Goal: Task Accomplishment & Management: Manage account settings

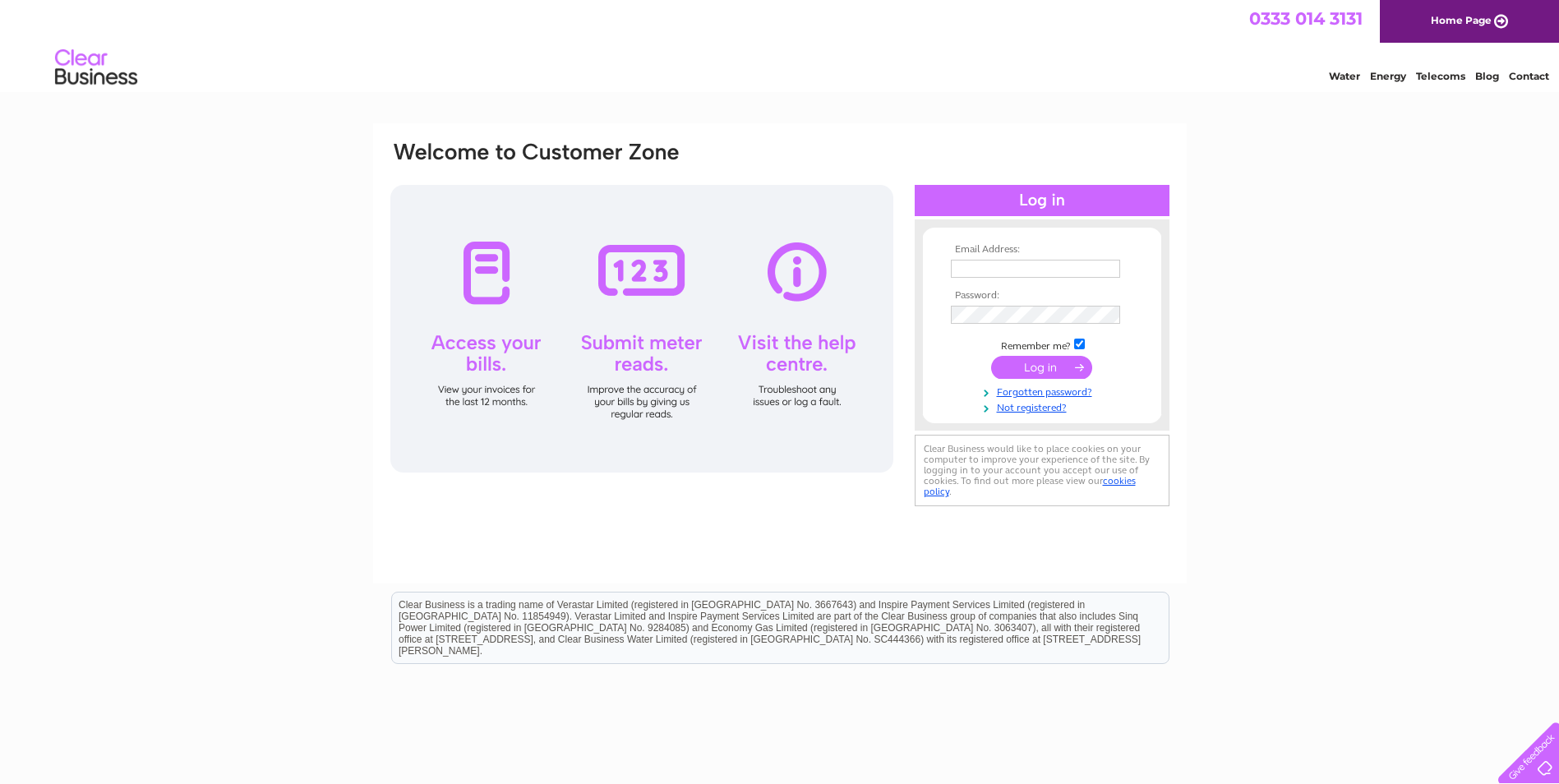
type input "catriona.murray@parliament.scot"
click at [1070, 367] on input "submit" at bounding box center [1042, 367] width 101 height 23
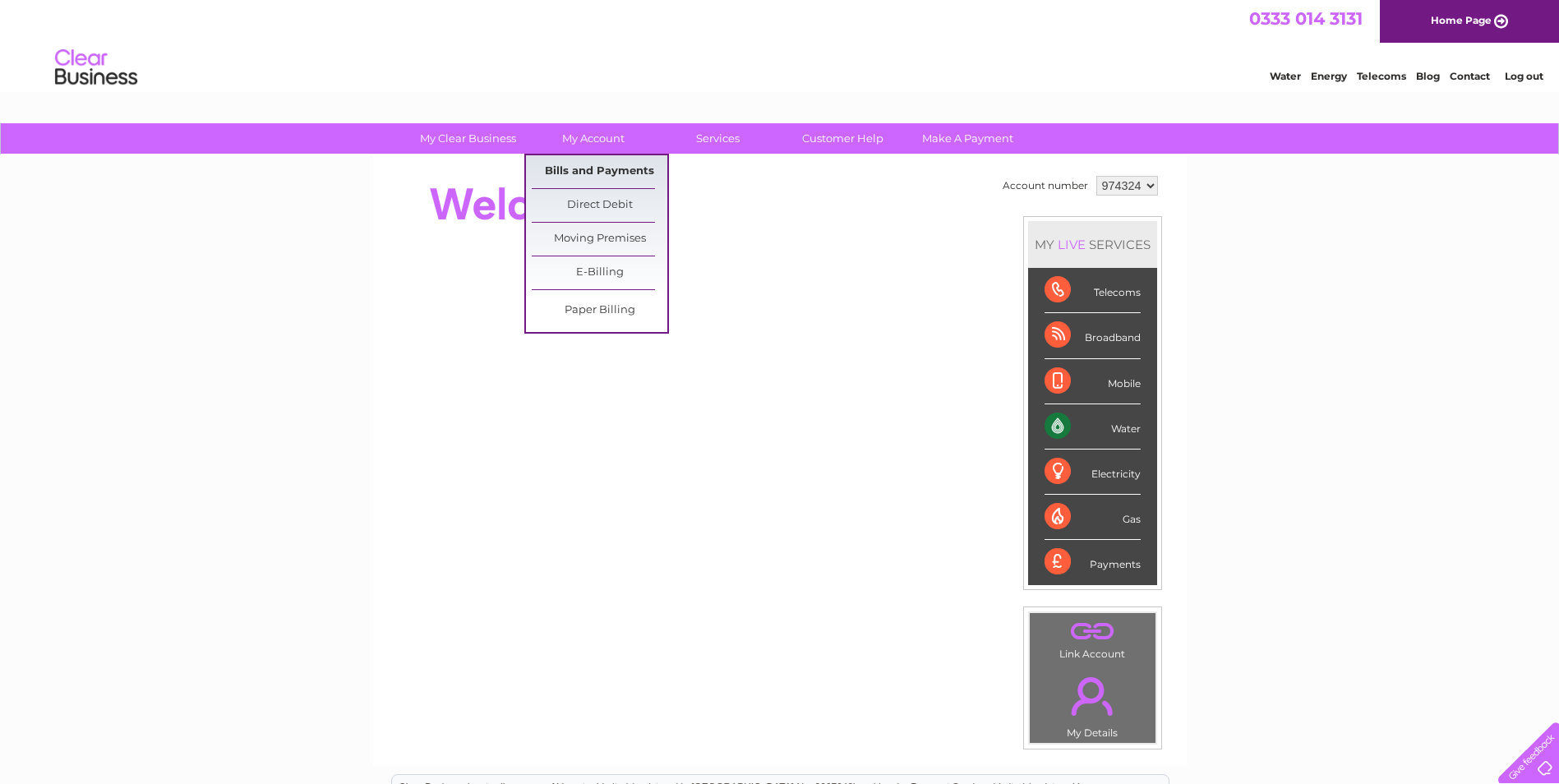
click at [597, 173] on link "Bills and Payments" at bounding box center [599, 171] width 136 height 33
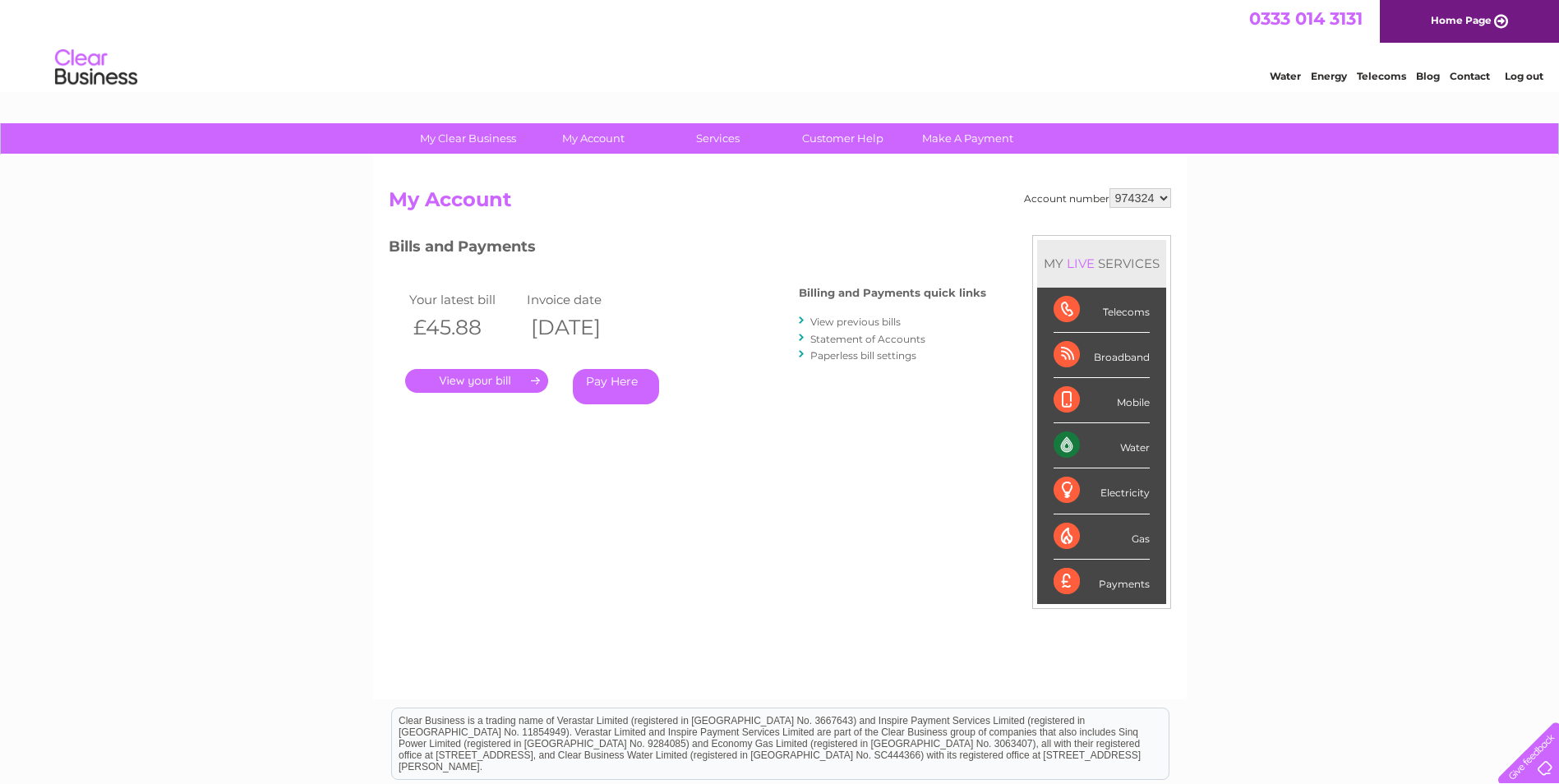
click at [518, 374] on link "." at bounding box center [476, 380] width 143 height 24
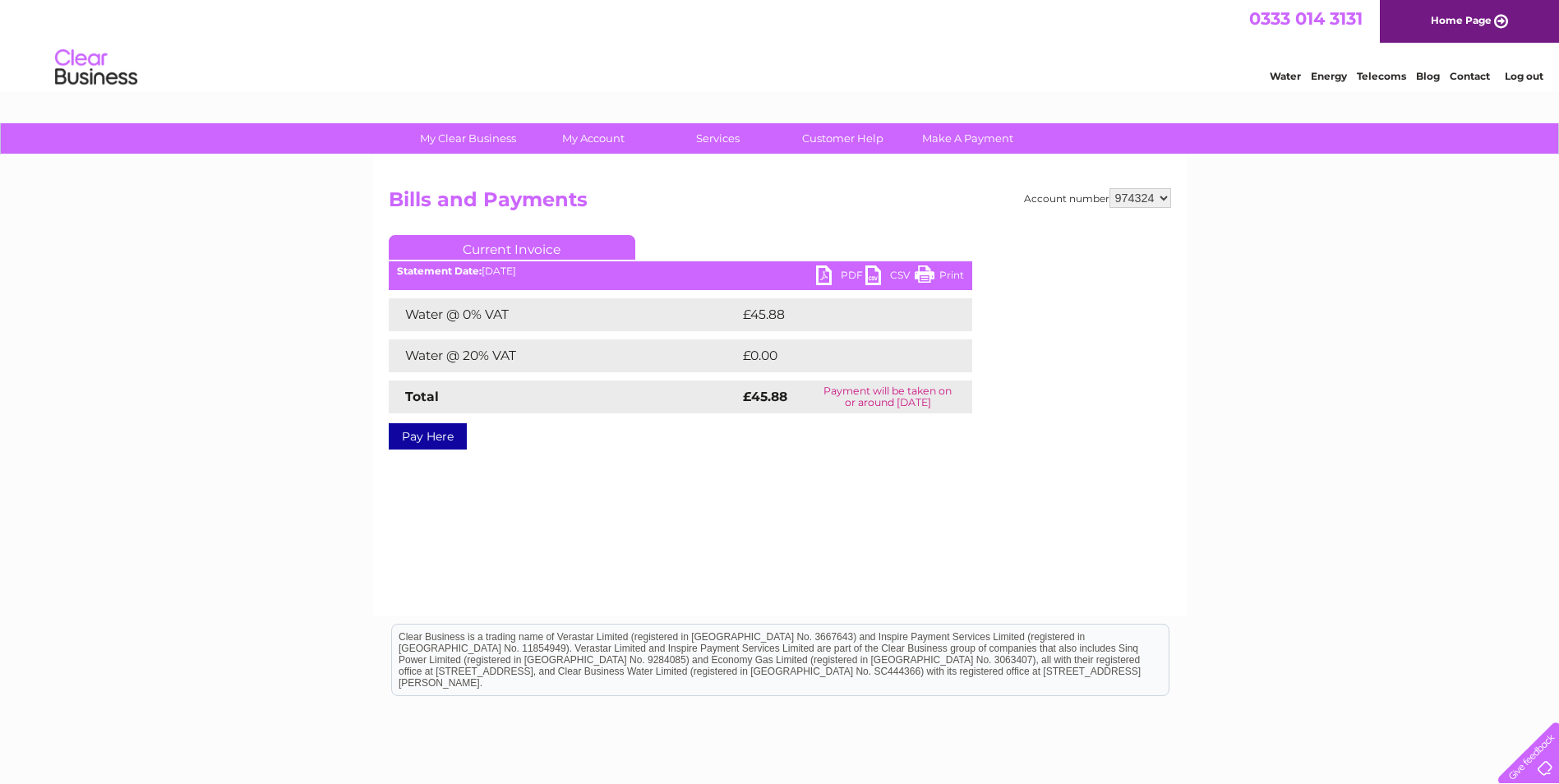
click at [823, 271] on link "PDF" at bounding box center [840, 277] width 49 height 24
